Goal: Obtain resource: Download file/media

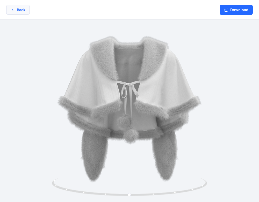
click at [19, 9] on button "Back" at bounding box center [18, 10] width 24 height 10
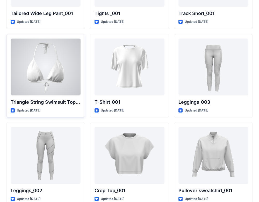
scroll to position [5939, 0]
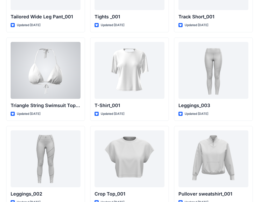
click at [48, 89] on div at bounding box center [46, 70] width 70 height 57
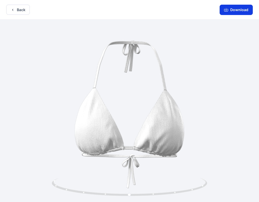
click at [230, 12] on button "Download" at bounding box center [236, 10] width 33 height 10
click at [27, 11] on button "Back" at bounding box center [18, 10] width 24 height 10
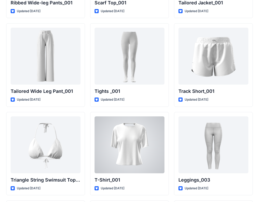
scroll to position [5857, 0]
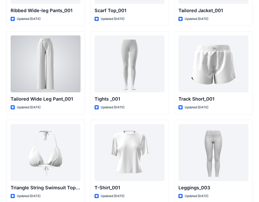
click at [59, 75] on div at bounding box center [46, 64] width 70 height 57
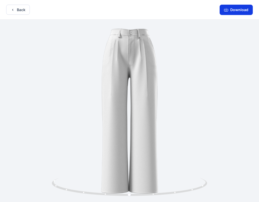
click at [233, 12] on button "Download" at bounding box center [236, 10] width 33 height 10
